Goal: Task Accomplishment & Management: Manage account settings

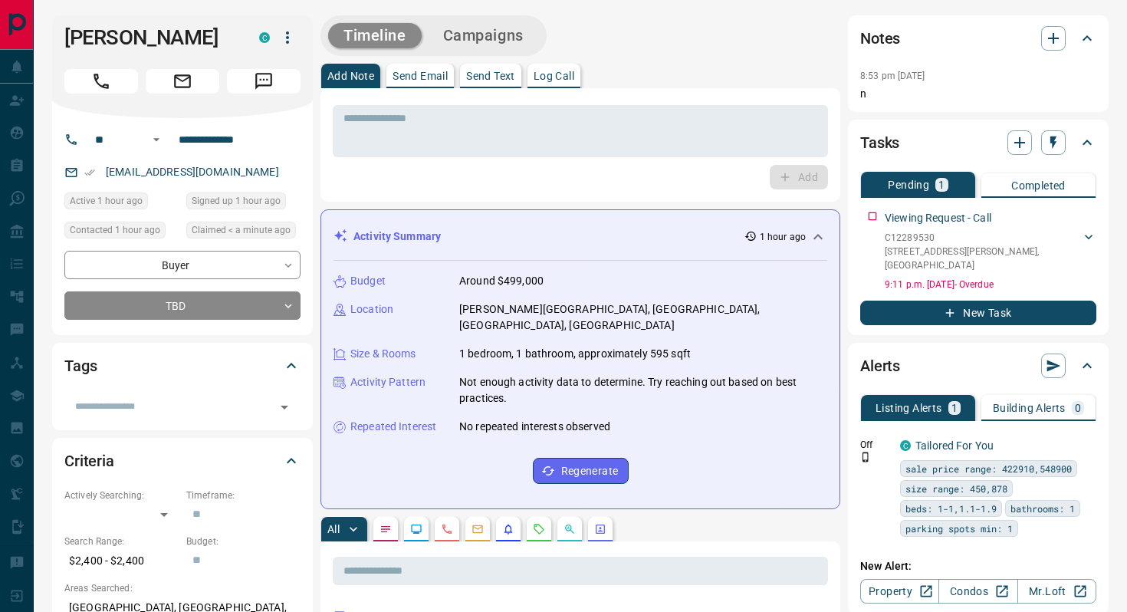
click at [284, 37] on icon "button" at bounding box center [287, 37] width 18 height 18
click at [270, 70] on li "Reassign Lead" at bounding box center [255, 68] width 90 height 23
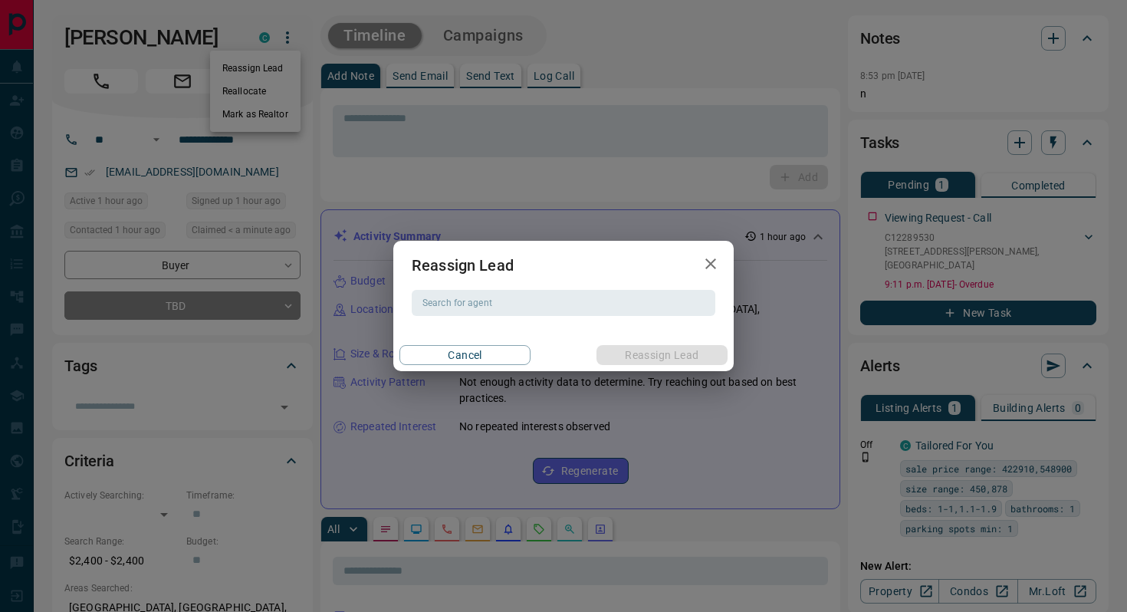
click at [478, 316] on div "Reassign Lead Search for agent Search for agent Cancel Reassign Lead" at bounding box center [563, 306] width 340 height 130
click at [463, 301] on div "Search for agent Search for agent" at bounding box center [564, 303] width 304 height 26
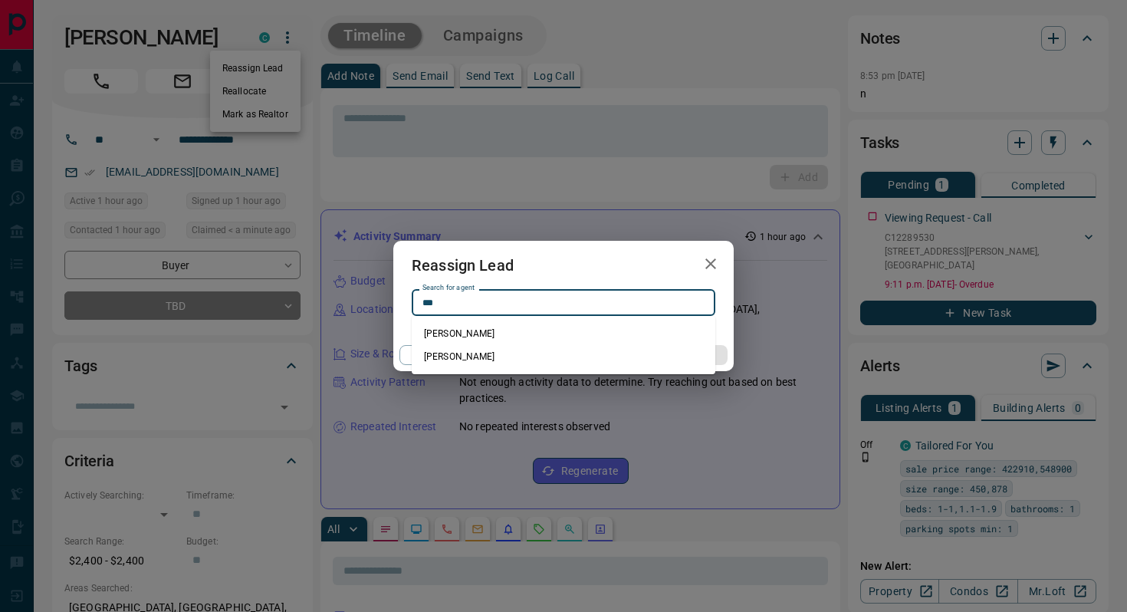
click at [485, 355] on li "[PERSON_NAME]" at bounding box center [564, 356] width 304 height 23
type input "**********"
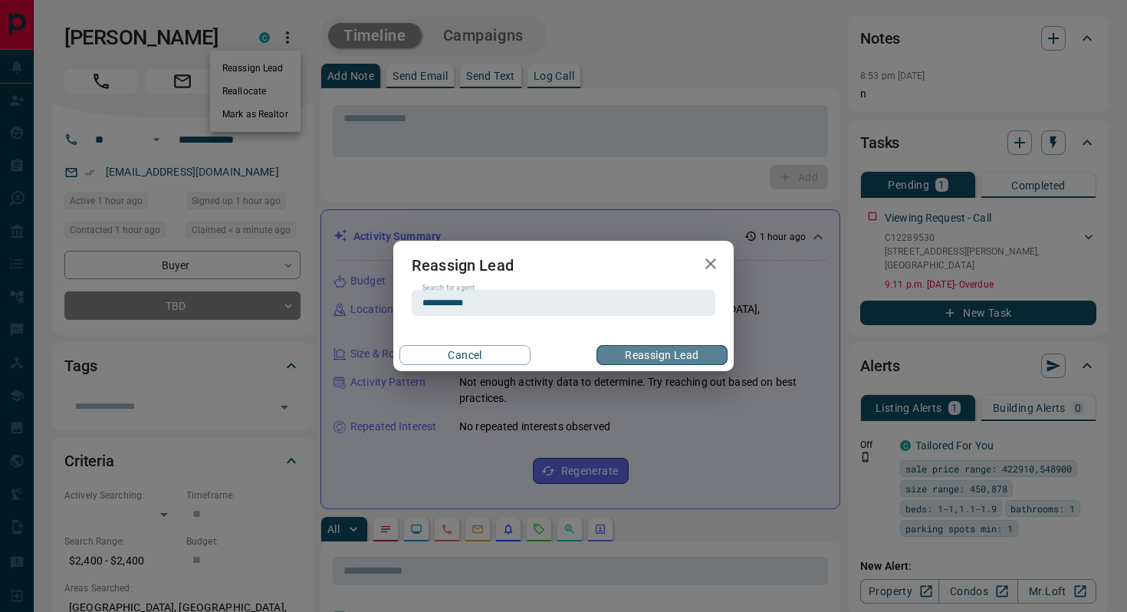
click at [650, 363] on button "Reassign Lead" at bounding box center [662, 355] width 131 height 20
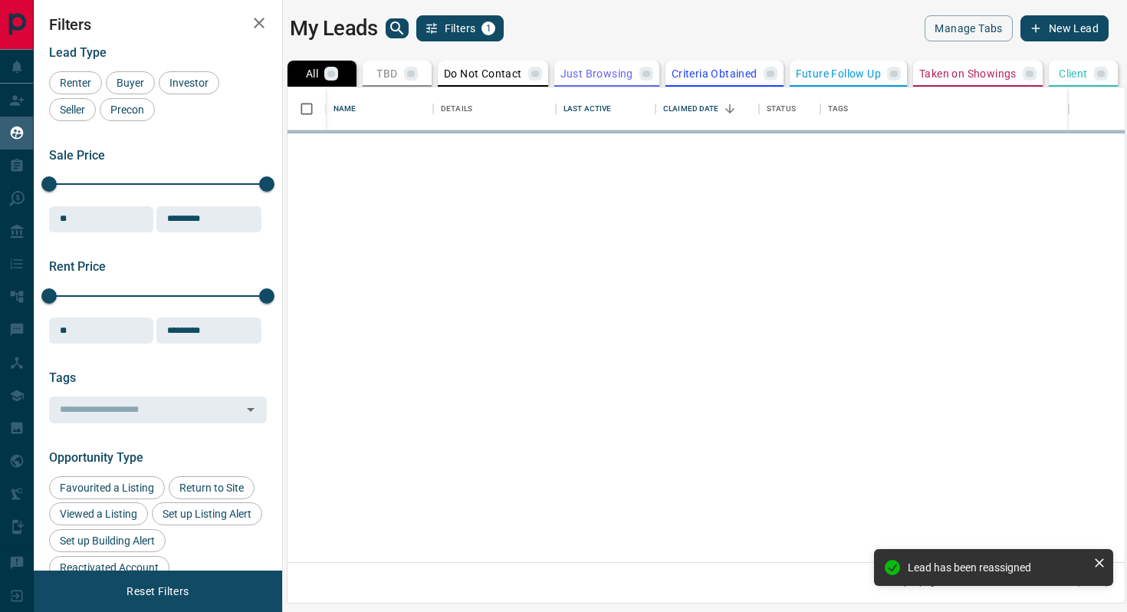
scroll to position [475, 837]
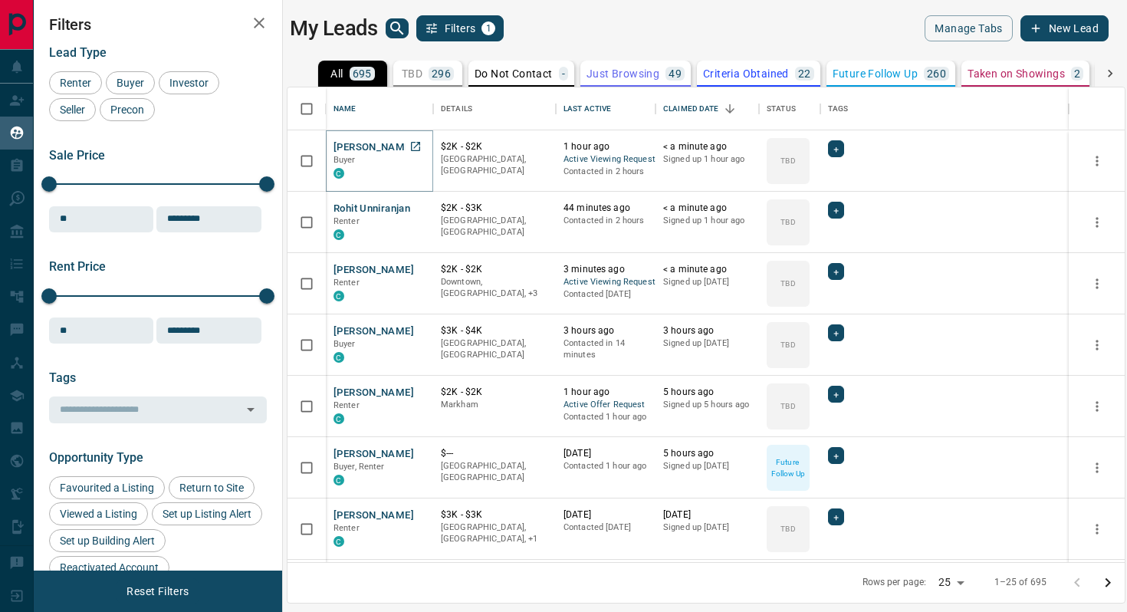
click at [365, 144] on button "[PERSON_NAME]" at bounding box center [374, 147] width 81 height 15
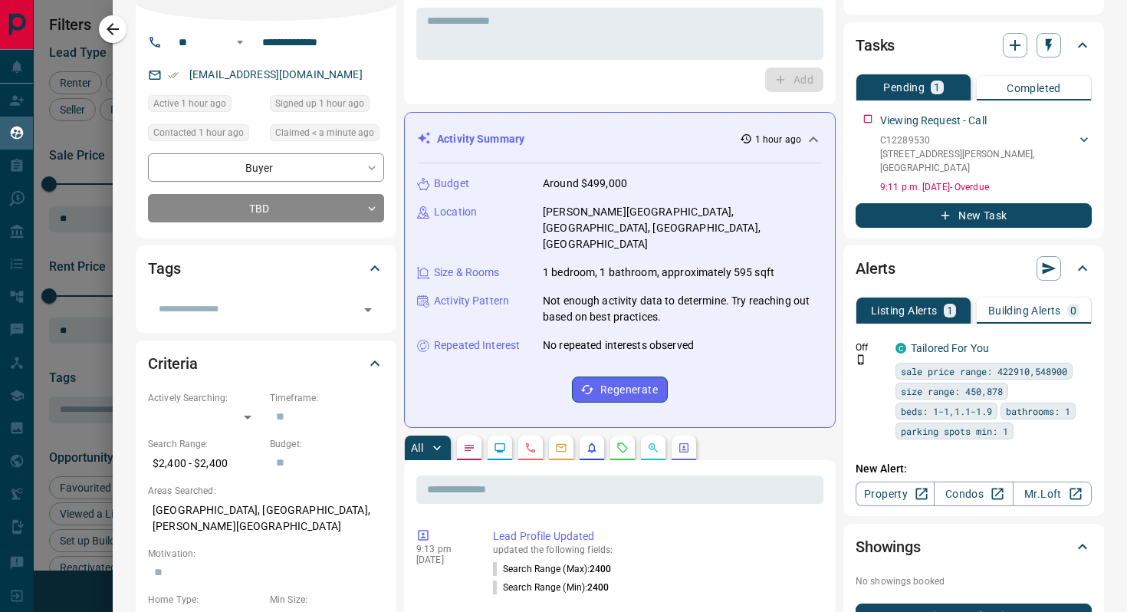
scroll to position [0, 0]
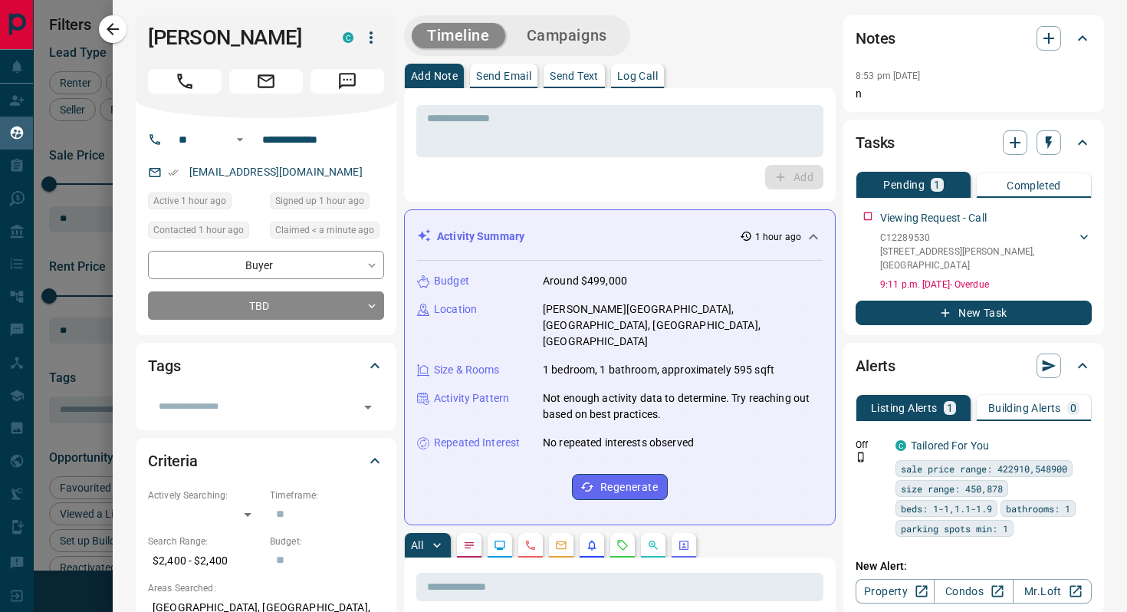
click at [373, 43] on icon "button" at bounding box center [371, 37] width 18 height 18
click at [121, 25] on div at bounding box center [563, 306] width 1127 height 612
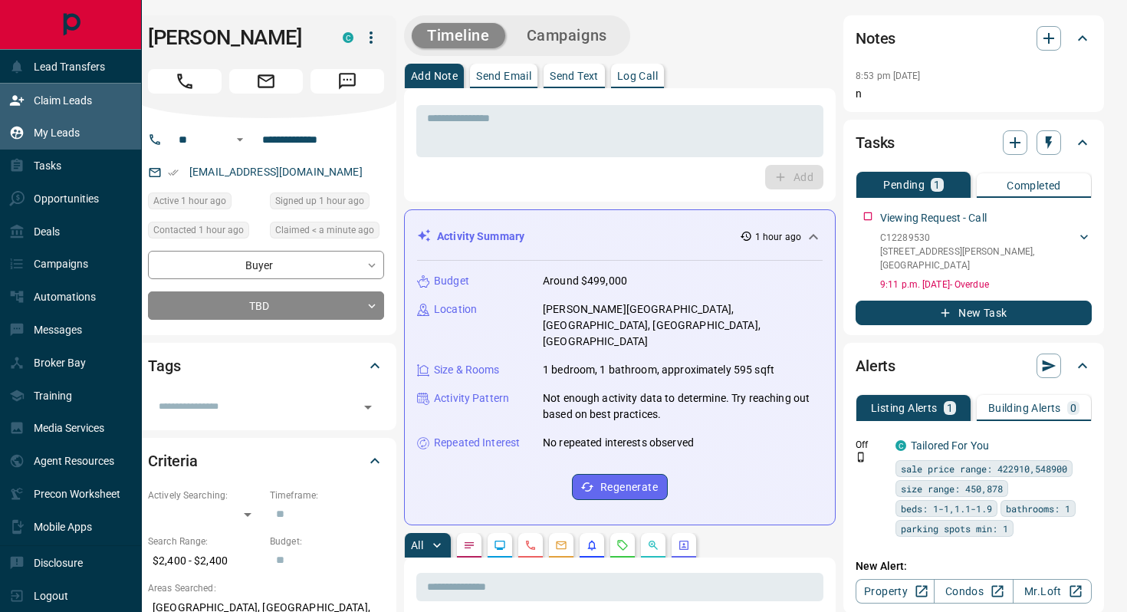
click at [21, 105] on icon at bounding box center [16, 100] width 15 height 15
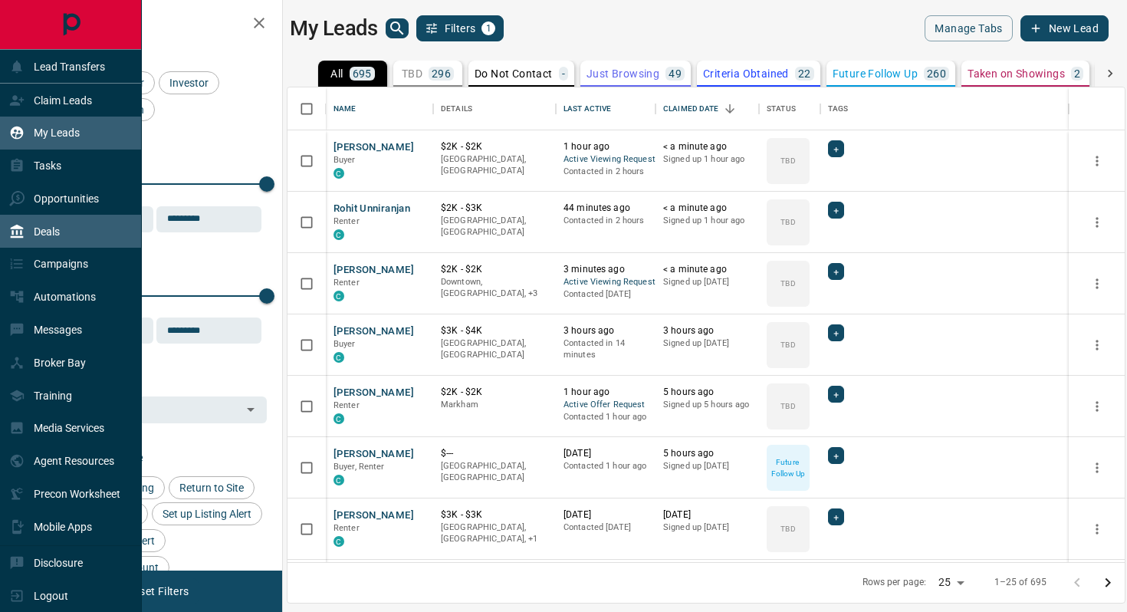
click at [54, 238] on div "Deals" at bounding box center [34, 231] width 51 height 25
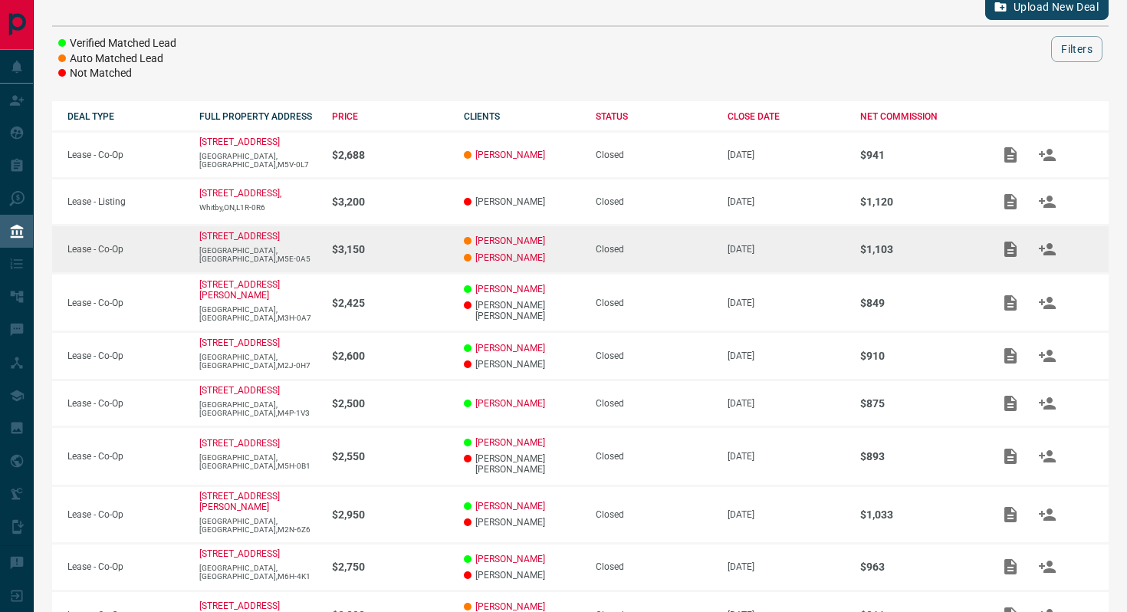
scroll to position [196, 0]
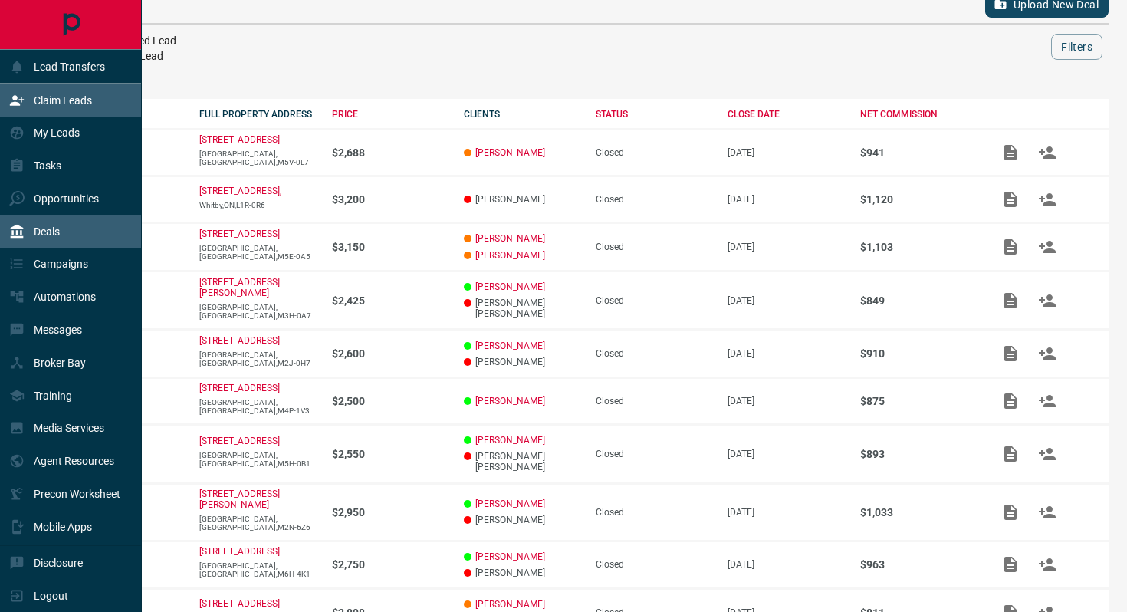
click at [30, 97] on div "Claim Leads" at bounding box center [50, 99] width 83 height 25
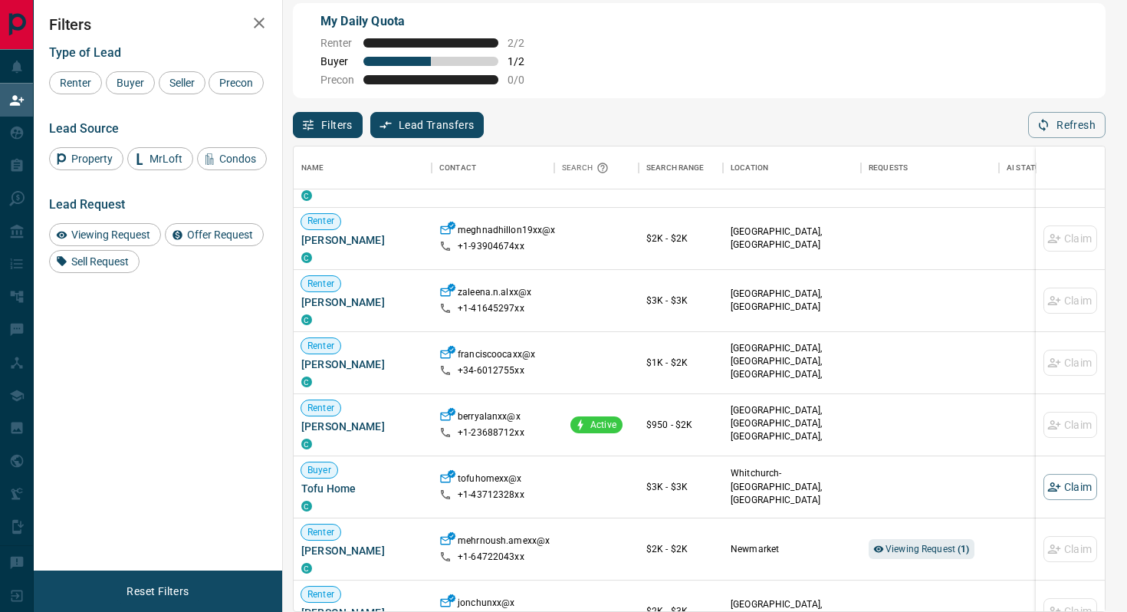
scroll to position [435, 0]
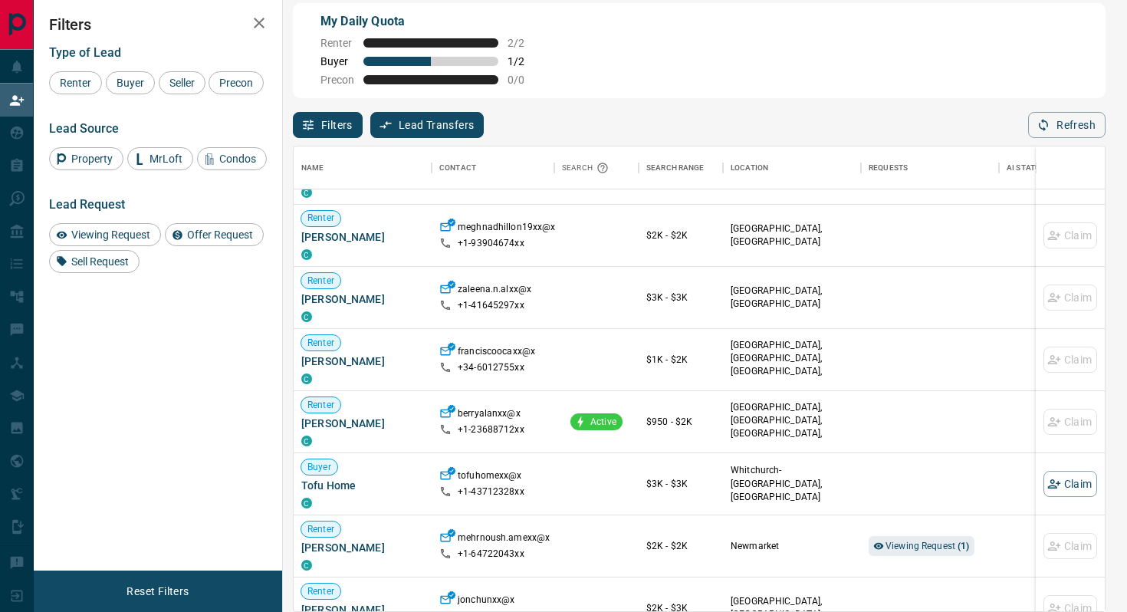
click at [136, 68] on div "Type of Lead Renter Buyer Seller Precon" at bounding box center [158, 69] width 218 height 49
click at [133, 79] on span "Buyer" at bounding box center [130, 83] width 38 height 12
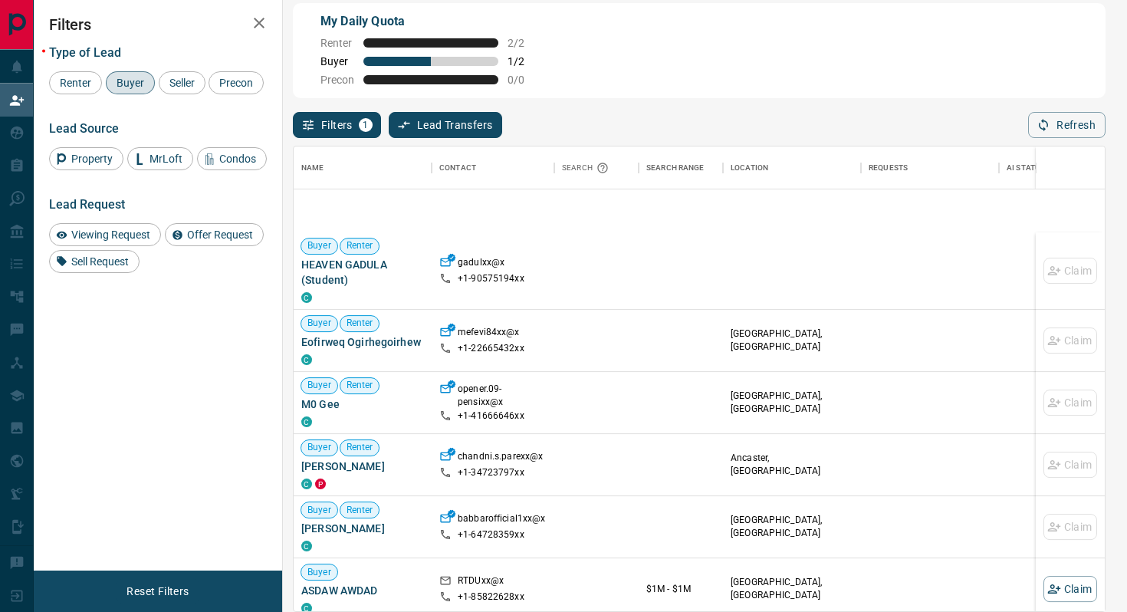
scroll to position [0, 0]
